Goal: Information Seeking & Learning: Learn about a topic

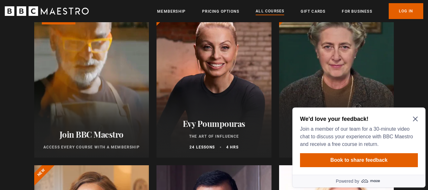
click at [416, 118] on icon "Close Maze Prompt" at bounding box center [415, 119] width 5 height 5
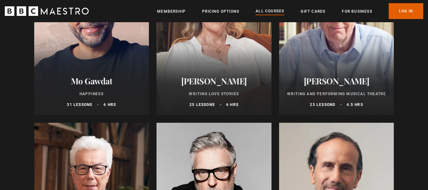
scroll to position [1331, 0]
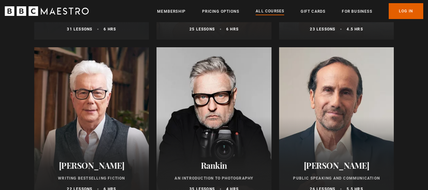
click at [312, 111] on div at bounding box center [336, 123] width 115 height 152
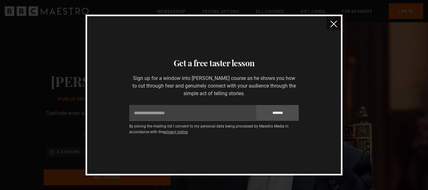
click at [331, 28] on button "close" at bounding box center [334, 23] width 14 height 14
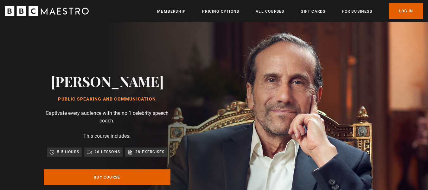
click at [53, 13] on icon "BBC Maestro" at bounding box center [52, 11] width 6 height 7
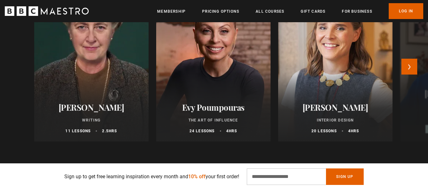
scroll to position [317, 0]
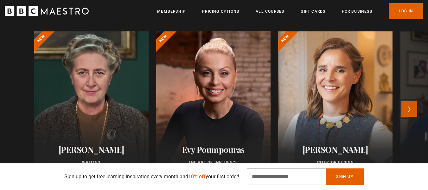
click at [414, 108] on button "Next" at bounding box center [410, 109] width 16 height 16
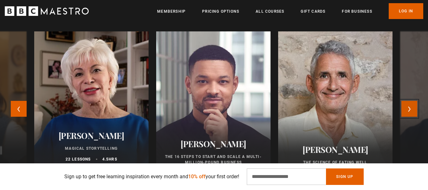
click at [414, 108] on button "Next" at bounding box center [410, 109] width 16 height 16
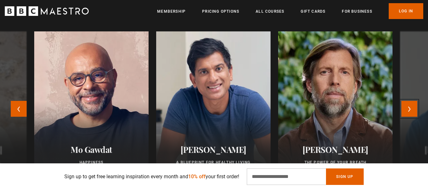
scroll to position [0, 83]
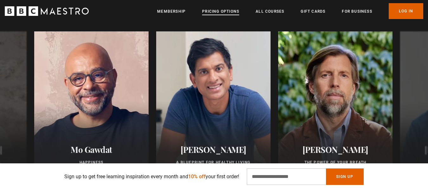
click at [234, 12] on link "Pricing Options" at bounding box center [220, 11] width 37 height 6
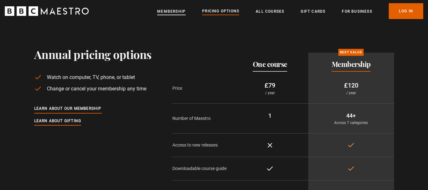
click at [176, 11] on link "Membership" at bounding box center [171, 11] width 29 height 6
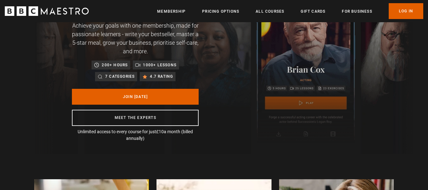
scroll to position [63, 0]
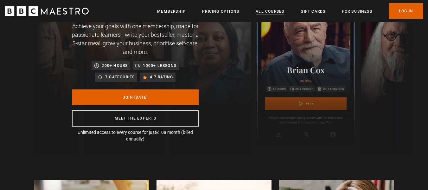
click at [268, 10] on link "All Courses" at bounding box center [270, 11] width 29 height 6
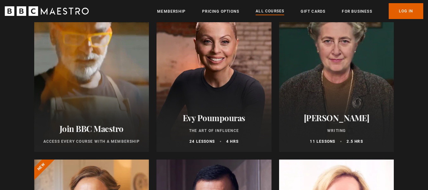
scroll to position [95, 0]
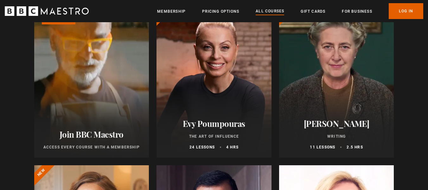
click at [316, 81] on div at bounding box center [336, 81] width 115 height 152
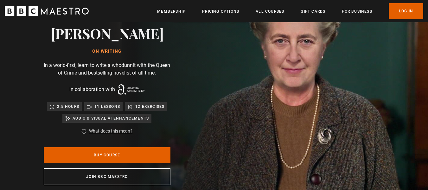
scroll to position [127, 0]
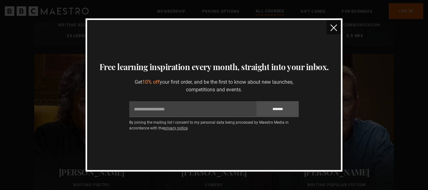
scroll to position [1394, 0]
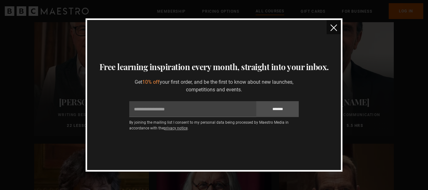
click at [337, 26] on img "close" at bounding box center [334, 27] width 7 height 7
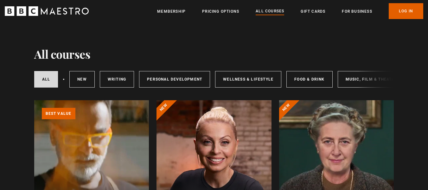
scroll to position [0, 0]
click at [82, 8] on icon "BBC Maestro" at bounding box center [47, 11] width 84 height 10
